Goal: Information Seeking & Learning: Learn about a topic

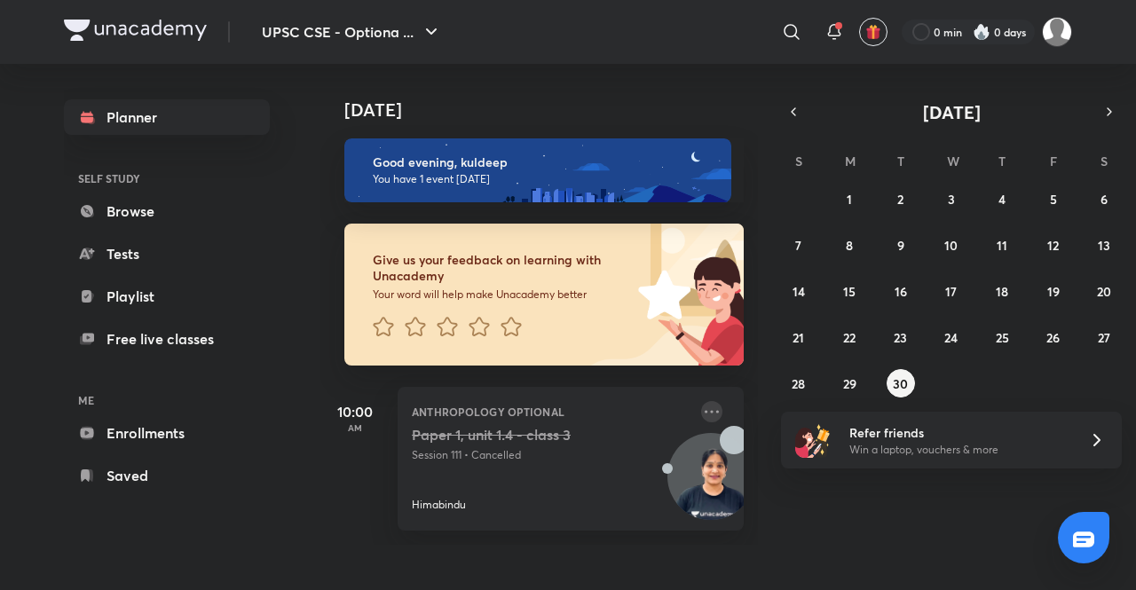
click at [705, 412] on icon at bounding box center [712, 411] width 14 height 3
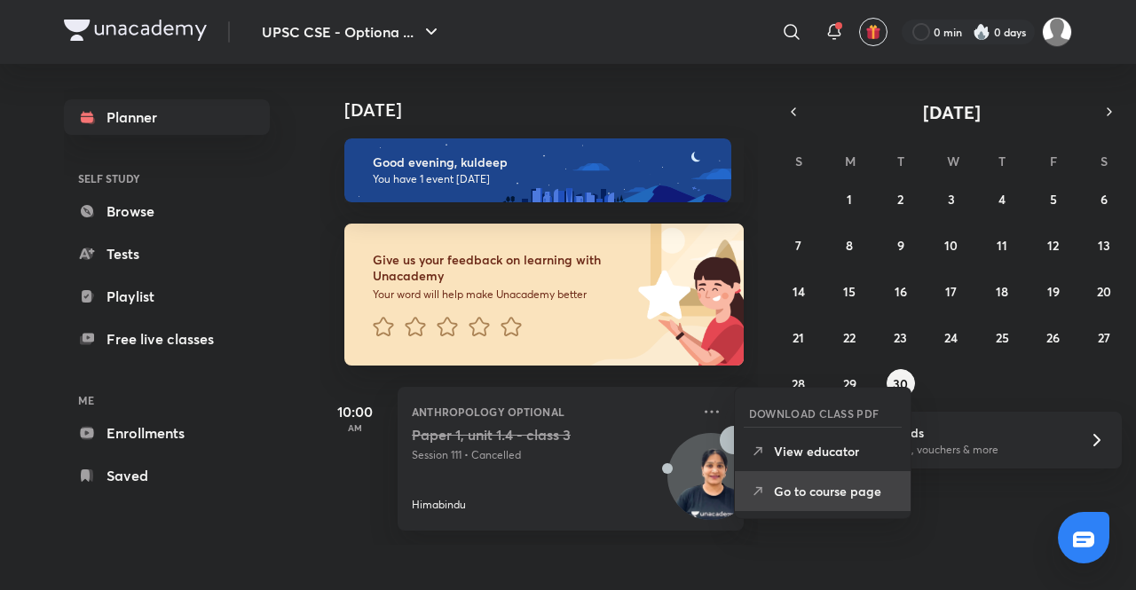
click at [781, 490] on p "Go to course page" at bounding box center [835, 491] width 123 height 19
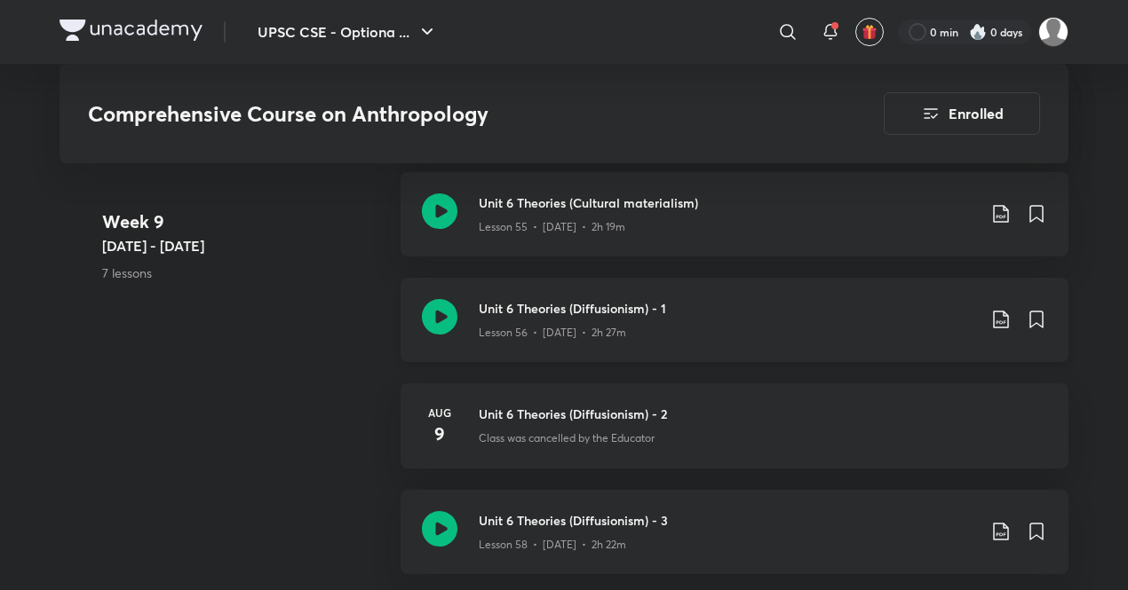
scroll to position [7415, 0]
click at [628, 312] on h3 "Unit 6 Theories (Diffusionism) - 1" at bounding box center [727, 309] width 497 height 19
click at [112, 20] on img at bounding box center [130, 30] width 143 height 21
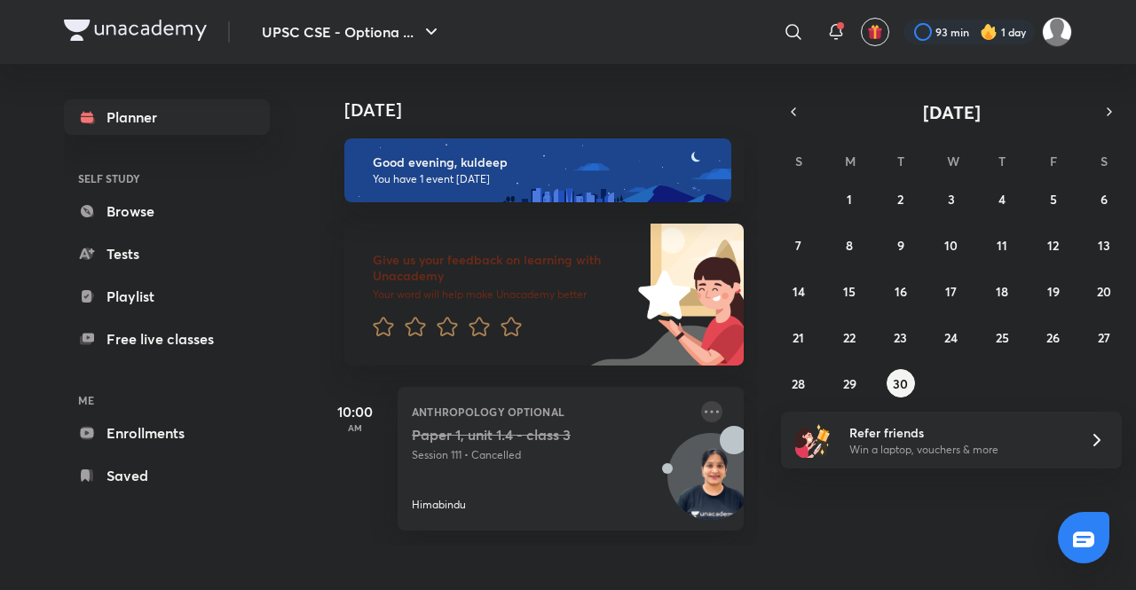
click at [701, 411] on icon at bounding box center [711, 411] width 21 height 21
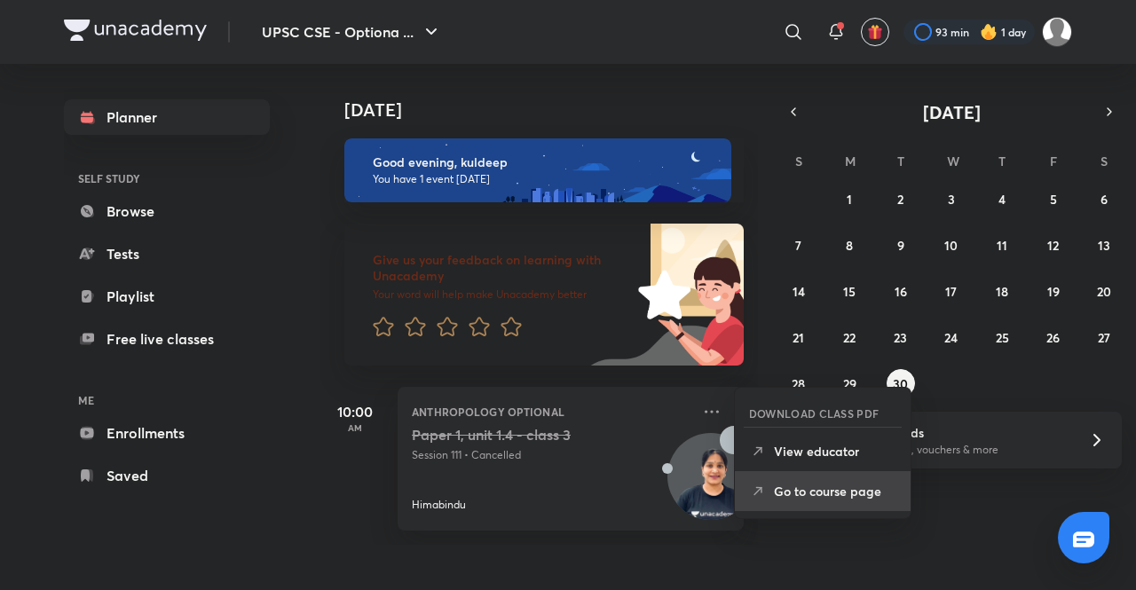
click at [833, 495] on p "Go to course page" at bounding box center [835, 491] width 123 height 19
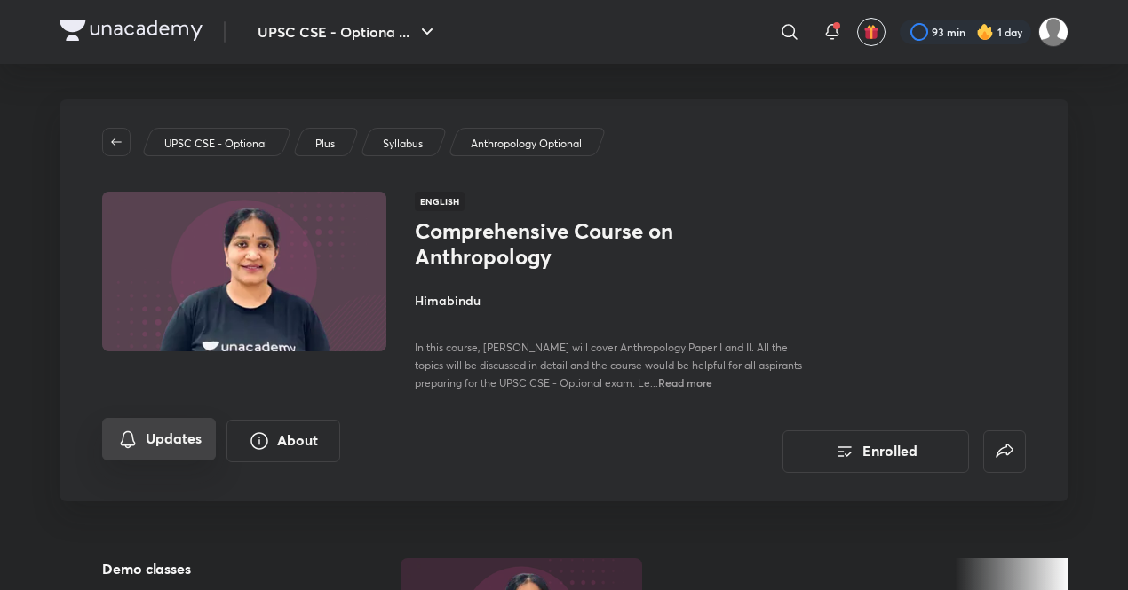
click at [164, 436] on button "Updates" at bounding box center [159, 439] width 114 height 43
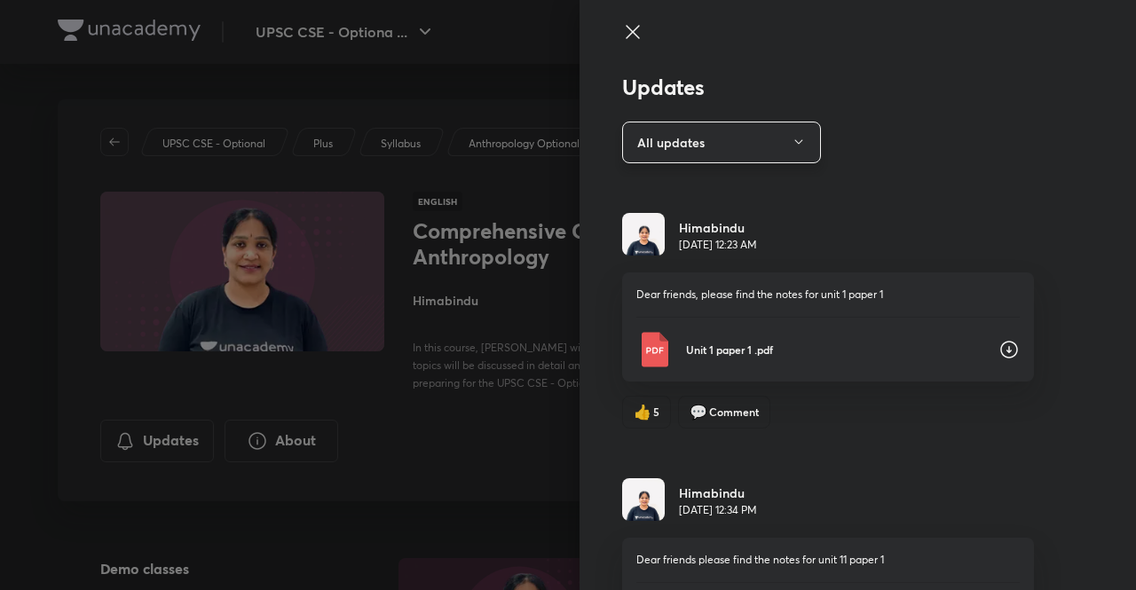
click at [750, 156] on button "All updates" at bounding box center [721, 143] width 199 height 42
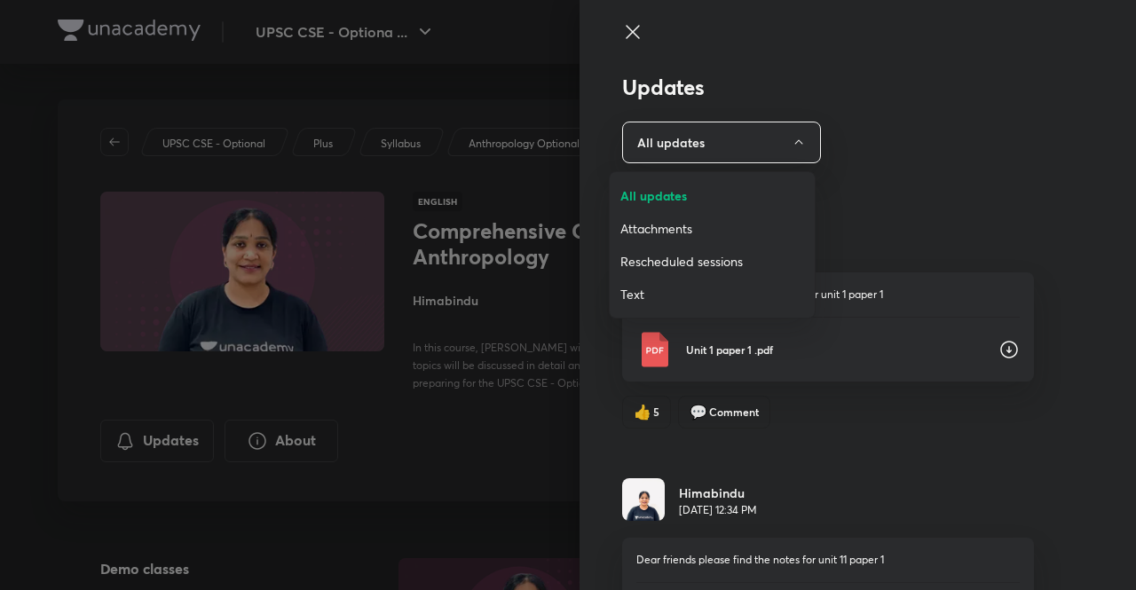
click at [717, 228] on span "Attachments" at bounding box center [713, 228] width 184 height 19
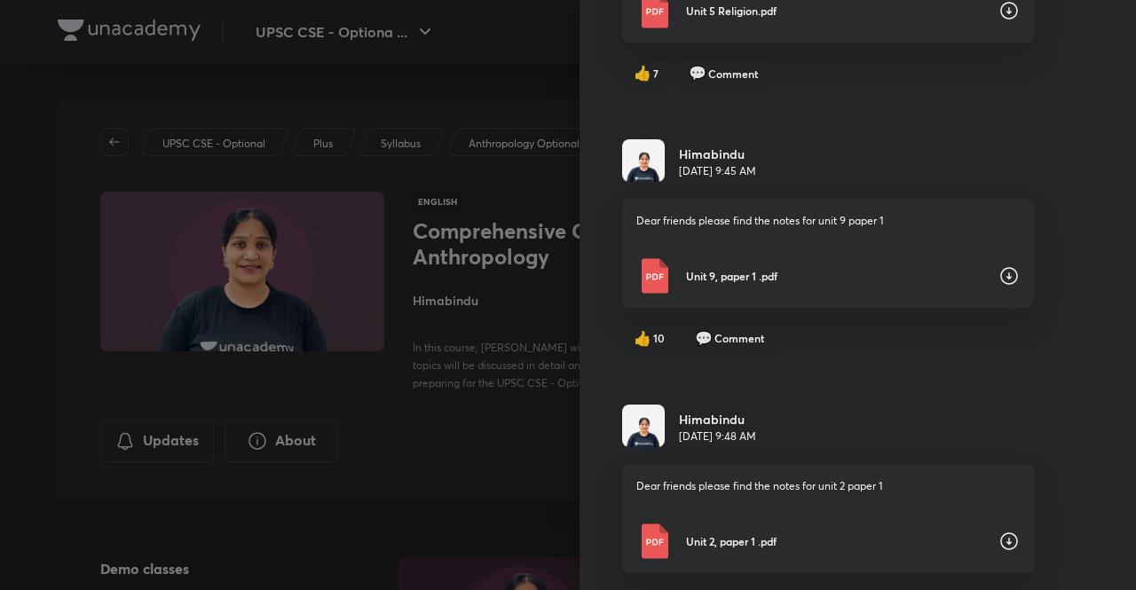
scroll to position [2460, 0]
click at [999, 274] on icon at bounding box center [1009, 276] width 21 height 21
